Goal: Use online tool/utility: Utilize a website feature to perform a specific function

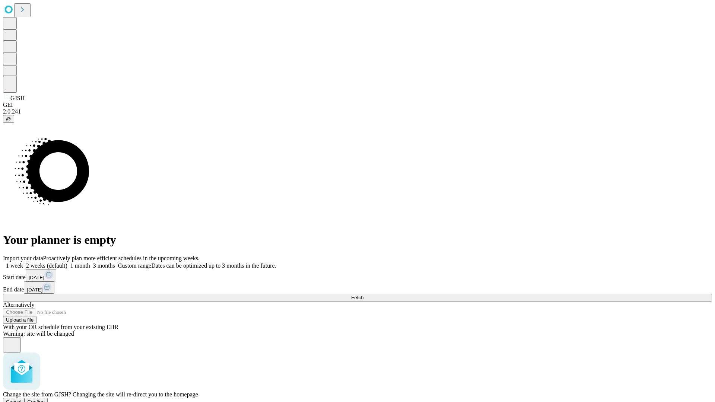
click at [45, 399] on span "Confirm" at bounding box center [36, 402] width 17 height 6
click at [23, 262] on label "1 week" at bounding box center [13, 265] width 20 height 6
click at [363, 295] on span "Fetch" at bounding box center [357, 298] width 12 height 6
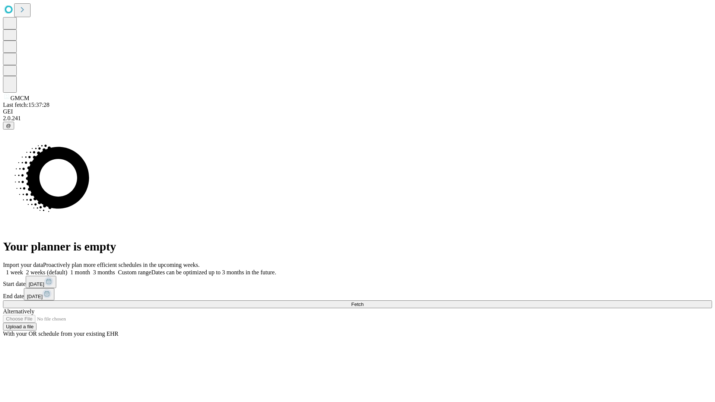
click at [23, 269] on label "1 week" at bounding box center [13, 272] width 20 height 6
click at [363, 301] on span "Fetch" at bounding box center [357, 304] width 12 height 6
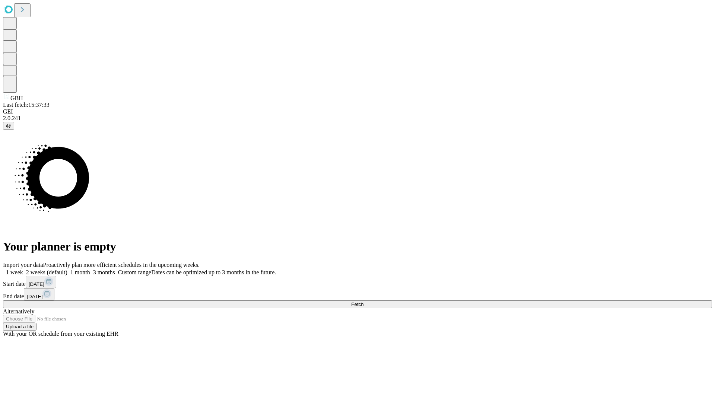
click at [23, 269] on label "1 week" at bounding box center [13, 272] width 20 height 6
click at [363, 301] on span "Fetch" at bounding box center [357, 304] width 12 height 6
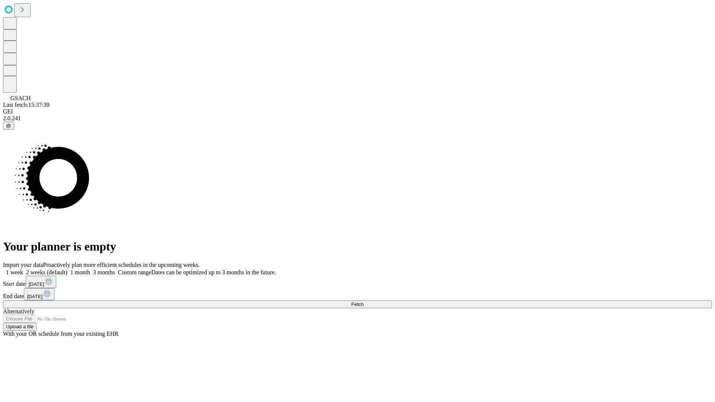
click at [23, 269] on label "1 week" at bounding box center [13, 272] width 20 height 6
click at [363, 301] on span "Fetch" at bounding box center [357, 304] width 12 height 6
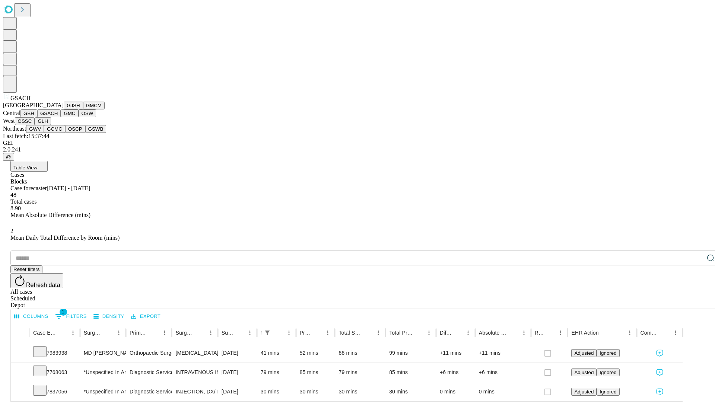
click at [61, 117] on button "GMC" at bounding box center [69, 113] width 17 height 8
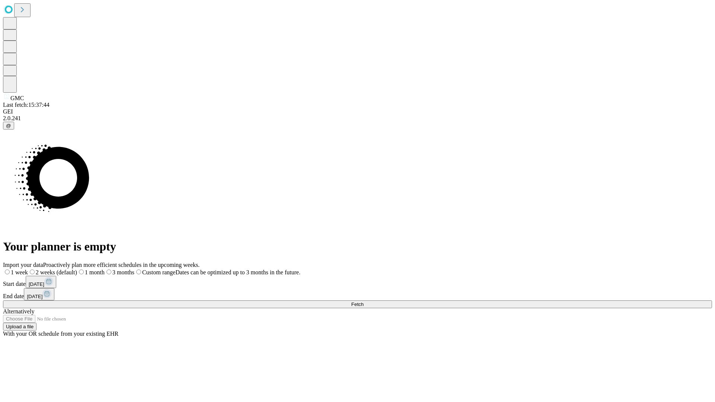
click at [28, 269] on label "1 week" at bounding box center [15, 272] width 25 height 6
click at [363, 301] on span "Fetch" at bounding box center [357, 304] width 12 height 6
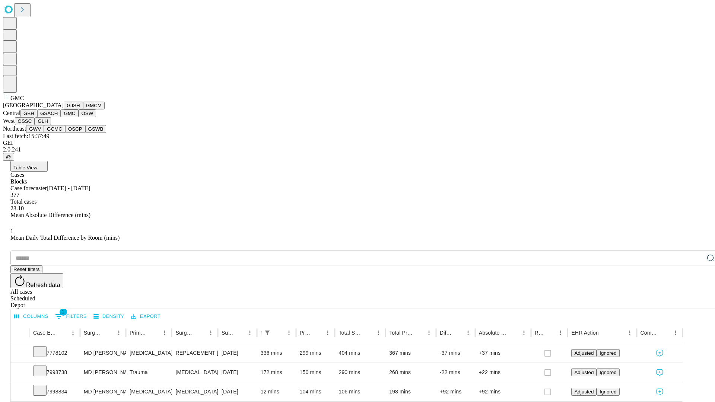
click at [79, 117] on button "OSW" at bounding box center [88, 113] width 18 height 8
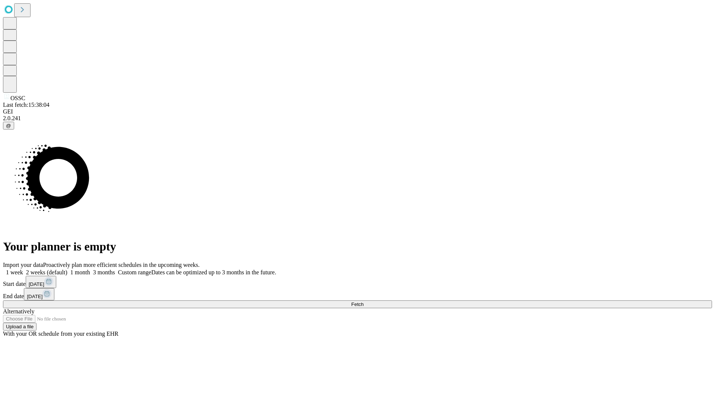
click at [23, 269] on label "1 week" at bounding box center [13, 272] width 20 height 6
click at [363, 301] on span "Fetch" at bounding box center [357, 304] width 12 height 6
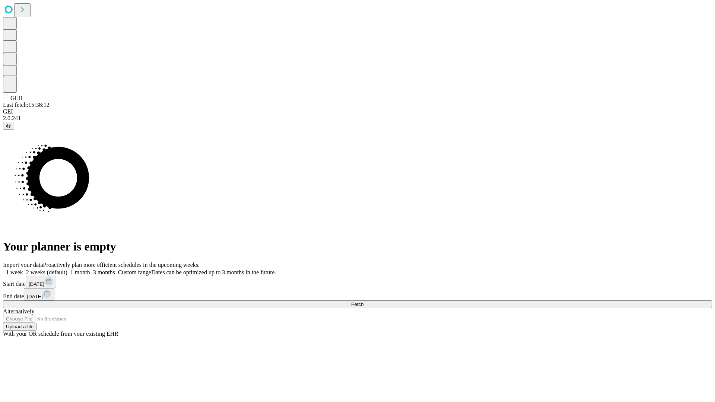
click at [23, 269] on label "1 week" at bounding box center [13, 272] width 20 height 6
click at [363, 301] on span "Fetch" at bounding box center [357, 304] width 12 height 6
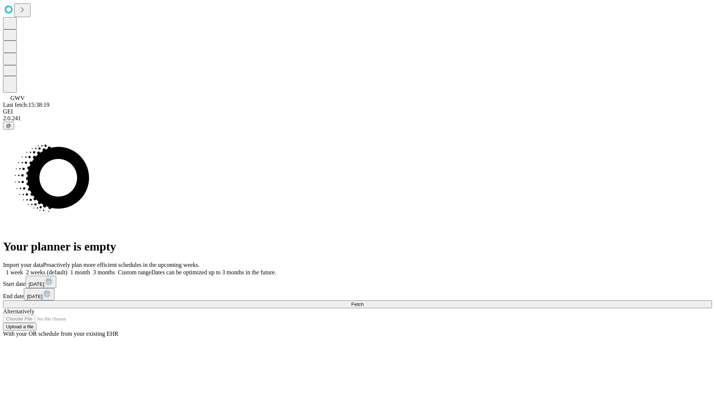
click at [23, 269] on label "1 week" at bounding box center [13, 272] width 20 height 6
click at [363, 301] on span "Fetch" at bounding box center [357, 304] width 12 height 6
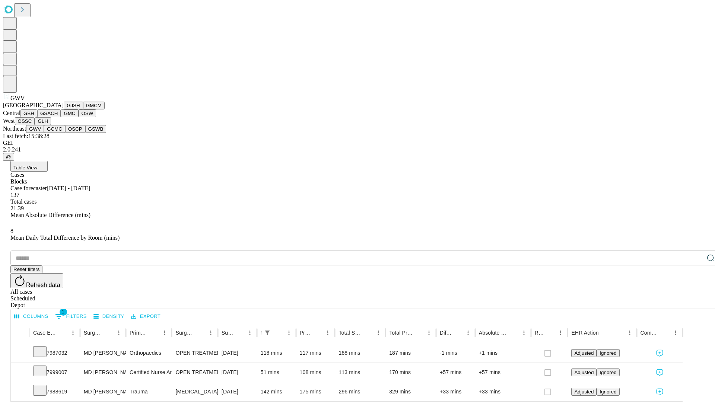
click at [58, 133] on button "GCMC" at bounding box center [54, 129] width 21 height 8
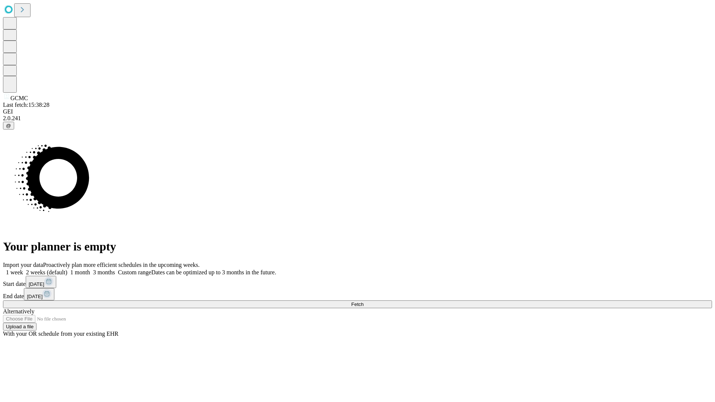
click at [23, 269] on label "1 week" at bounding box center [13, 272] width 20 height 6
click at [363, 301] on span "Fetch" at bounding box center [357, 304] width 12 height 6
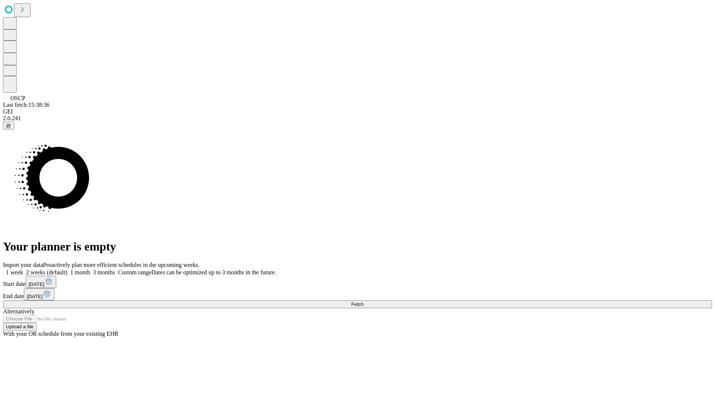
click at [23, 269] on label "1 week" at bounding box center [13, 272] width 20 height 6
click at [363, 301] on span "Fetch" at bounding box center [357, 304] width 12 height 6
